Goal: Check status

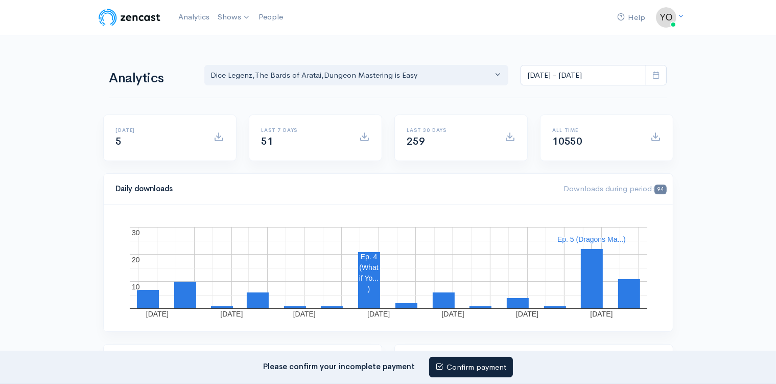
click at [655, 71] on icon at bounding box center [656, 75] width 8 height 8
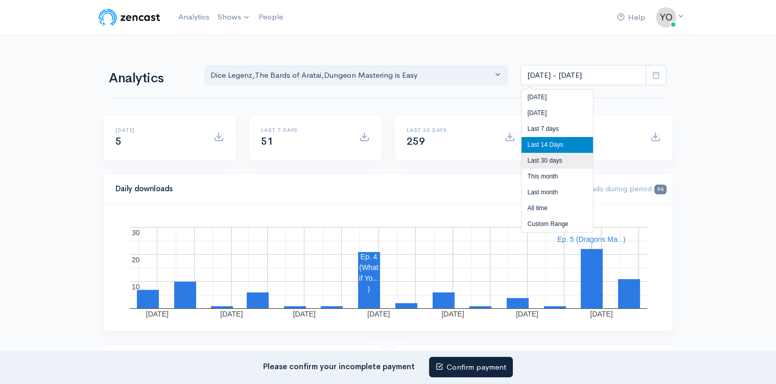
click at [564, 160] on li "Last 30 days" at bounding box center [557, 161] width 72 height 16
type input "[DATE] - [DATE]"
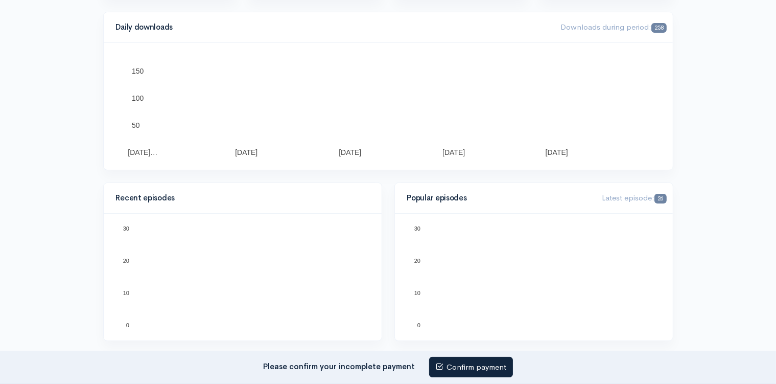
scroll to position [108, 0]
